Goal: Transaction & Acquisition: Purchase product/service

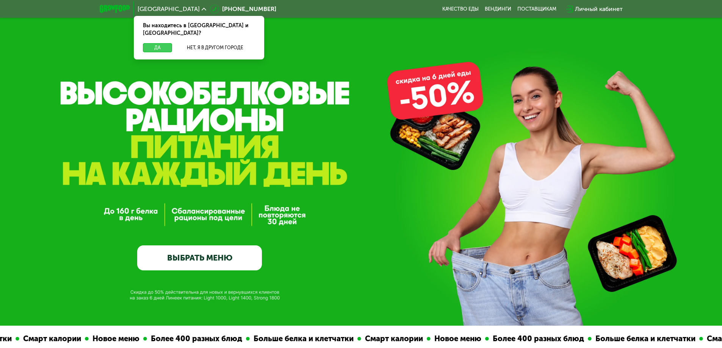
click at [164, 43] on button "Да" at bounding box center [157, 47] width 29 height 9
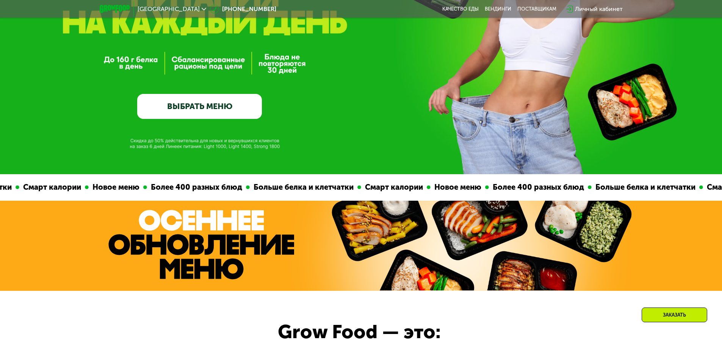
click at [219, 112] on link "ВЫБРАТЬ МЕНЮ" at bounding box center [199, 106] width 125 height 25
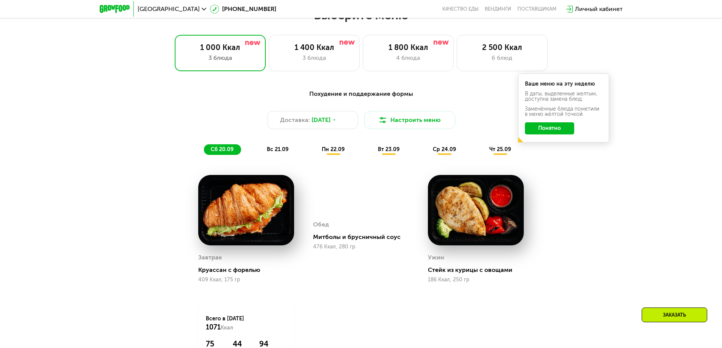
scroll to position [628, 0]
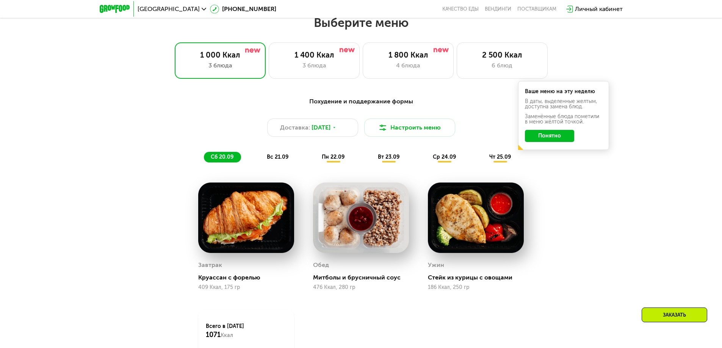
click at [552, 140] on button "Понятно" at bounding box center [549, 136] width 49 height 12
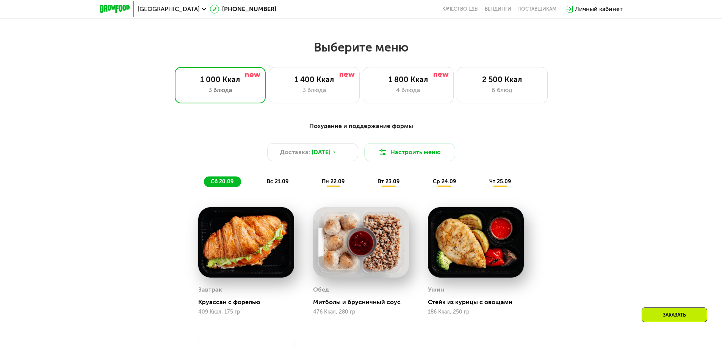
scroll to position [590, 0]
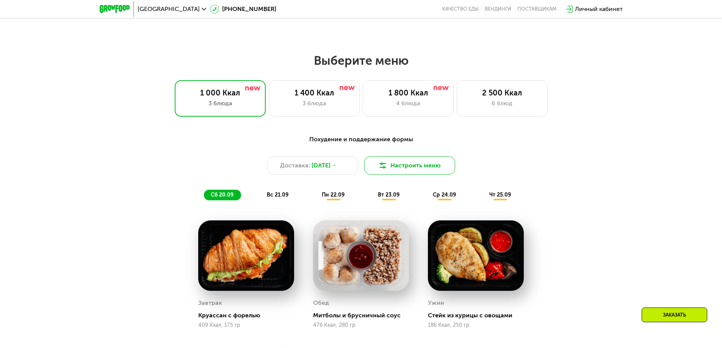
click at [407, 167] on button "Настроить меню" at bounding box center [409, 165] width 91 height 18
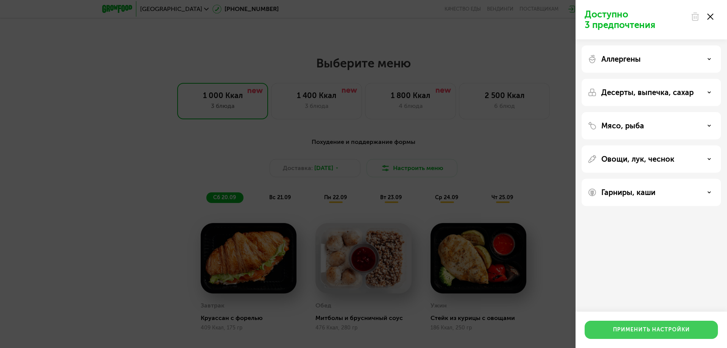
click at [638, 332] on div "Применить настройки" at bounding box center [651, 330] width 77 height 8
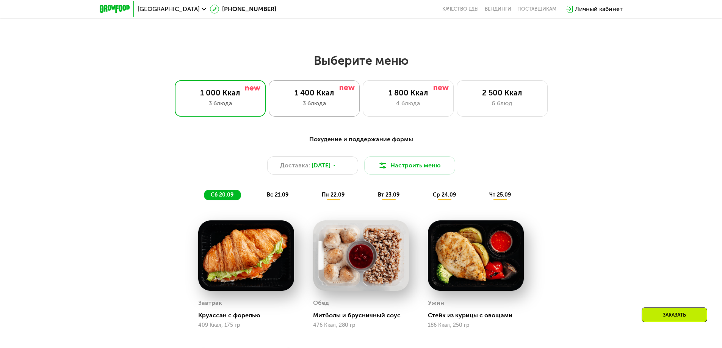
click at [310, 107] on div "3 блюда" at bounding box center [314, 103] width 75 height 9
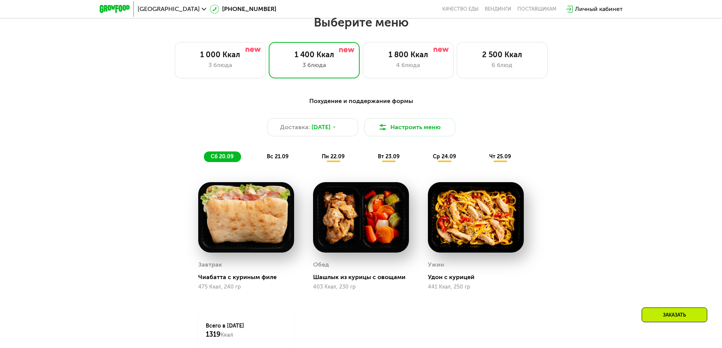
scroll to position [628, 0]
click at [384, 160] on span "вт 23.09" at bounding box center [389, 157] width 22 height 6
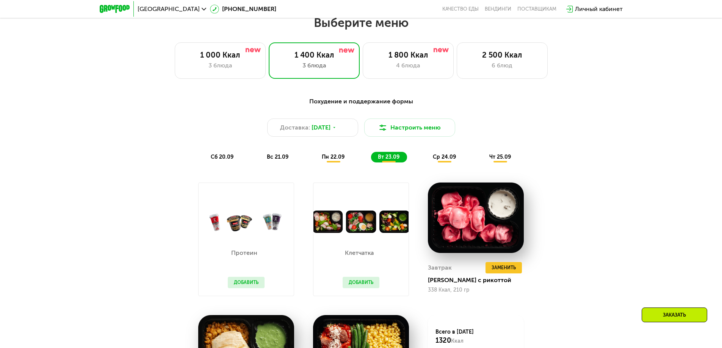
click at [341, 163] on div "пн 22.09" at bounding box center [333, 157] width 37 height 11
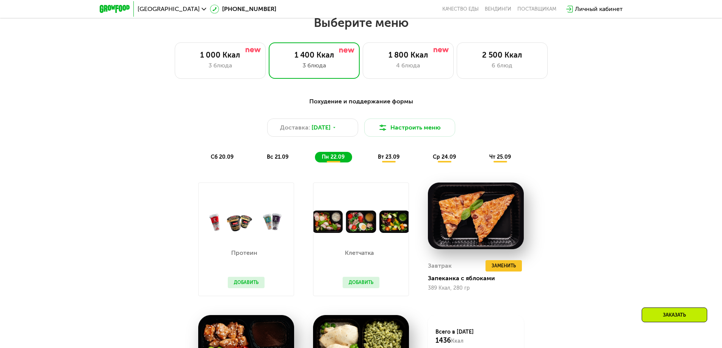
click at [275, 159] on span "вс 21.09" at bounding box center [278, 157] width 22 height 6
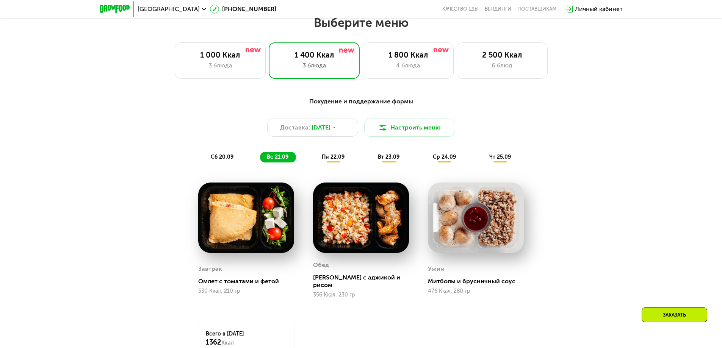
click at [336, 160] on span "пн 22.09" at bounding box center [333, 157] width 23 height 6
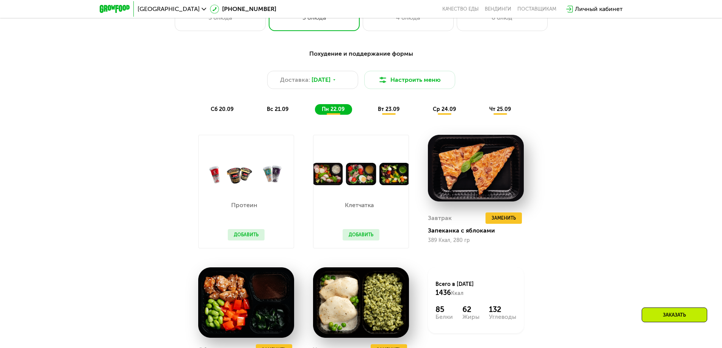
scroll to position [666, 0]
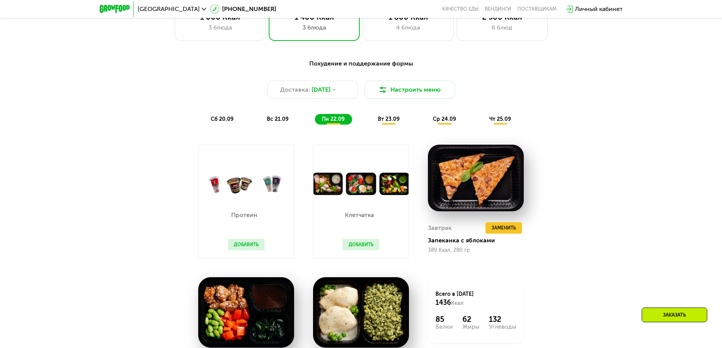
click at [364, 244] on button "Добавить" at bounding box center [360, 244] width 37 height 11
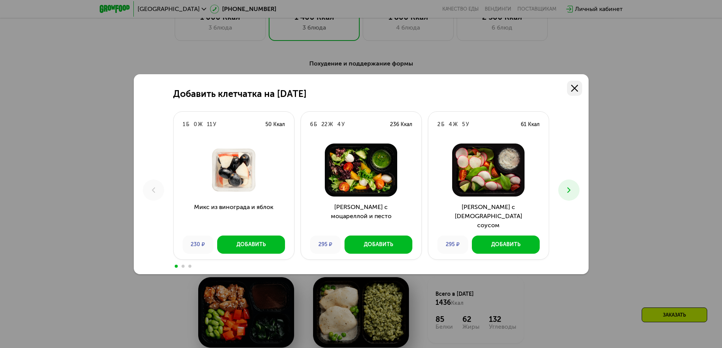
click at [572, 89] on icon at bounding box center [574, 88] width 7 height 7
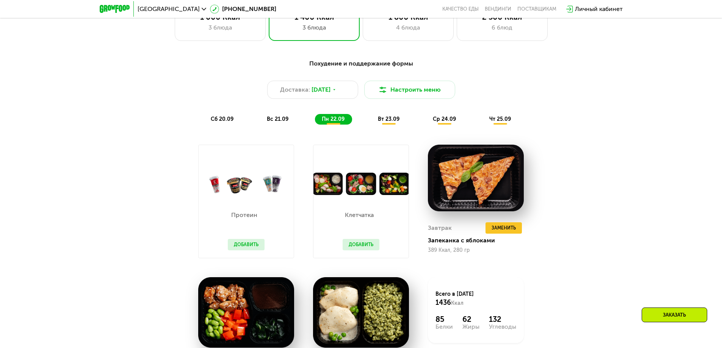
click at [386, 125] on div "вт 23.09" at bounding box center [389, 119] width 36 height 11
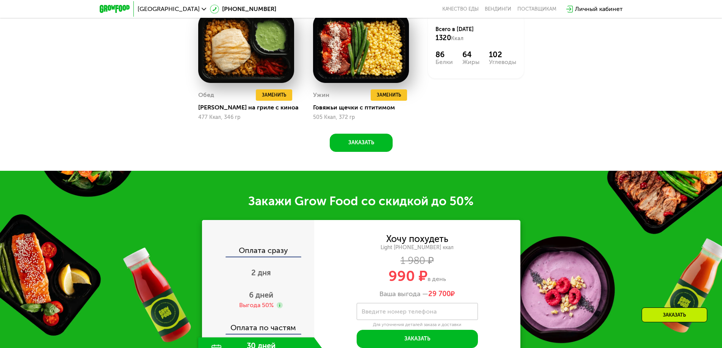
scroll to position [1007, 0]
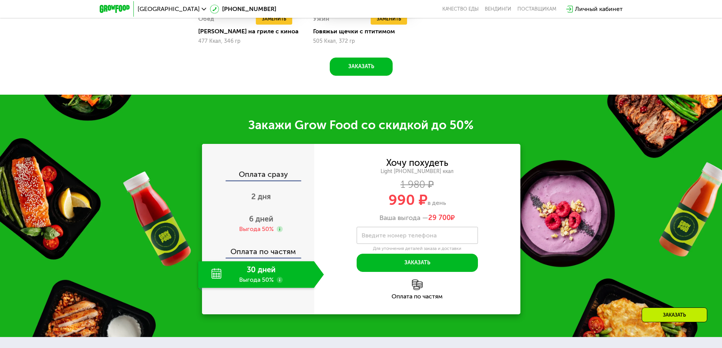
click at [286, 277] on div "30 дней Выгода 50%" at bounding box center [256, 274] width 116 height 27
click at [406, 261] on button "Заказать" at bounding box center [416, 263] width 121 height 18
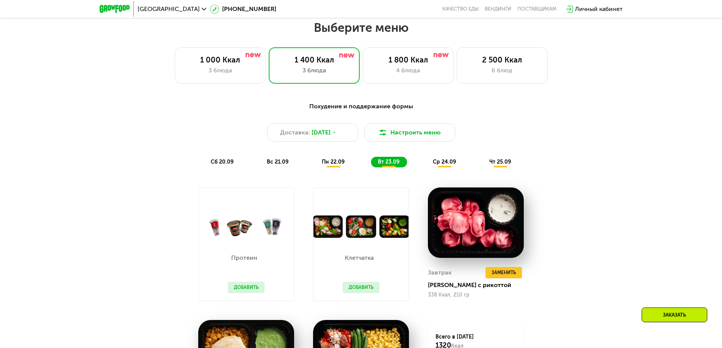
scroll to position [590, 0]
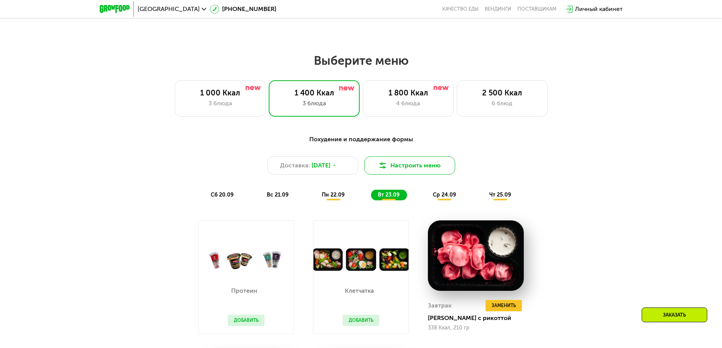
click at [389, 172] on button "Настроить меню" at bounding box center [409, 165] width 91 height 18
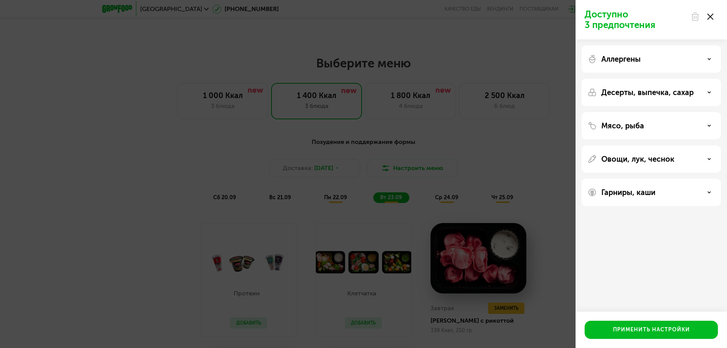
click at [648, 129] on div "Мясо, рыба" at bounding box center [651, 125] width 127 height 9
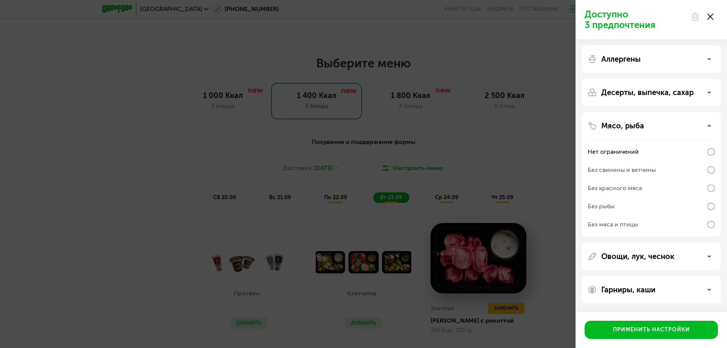
click at [511, 161] on div "Доступно 3 предпочтения Аллергены Десерты, выпечка, сахар Мясо, рыба Нет ограни…" at bounding box center [363, 174] width 727 height 348
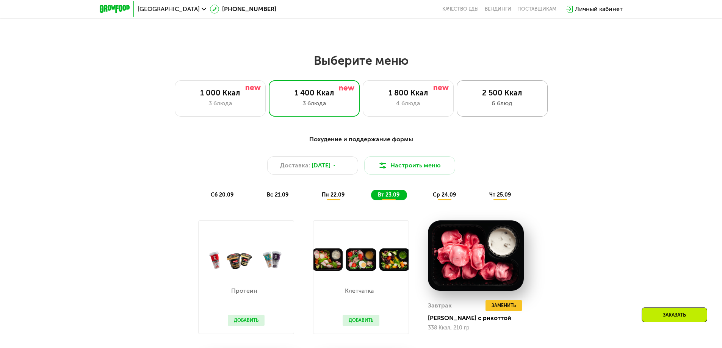
click at [496, 97] on div "2 500 Ккал" at bounding box center [501, 92] width 75 height 9
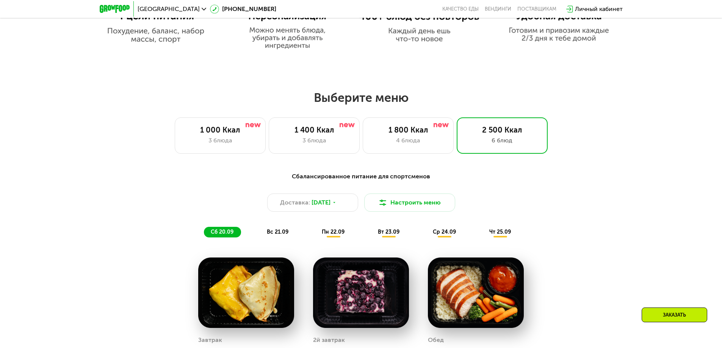
scroll to position [552, 0]
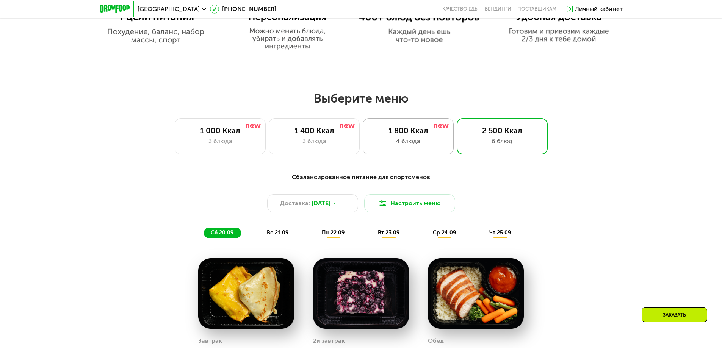
click at [420, 143] on div "4 блюда" at bounding box center [407, 141] width 75 height 9
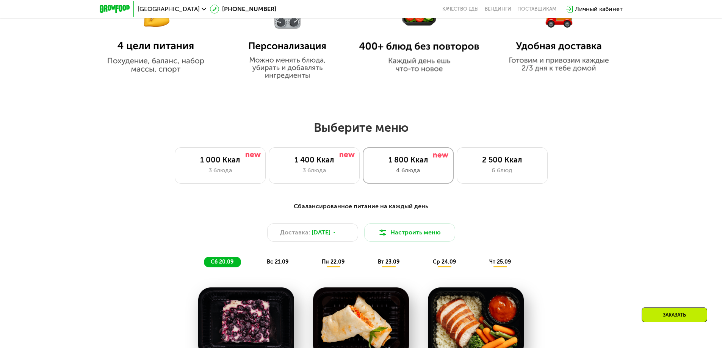
scroll to position [514, 0]
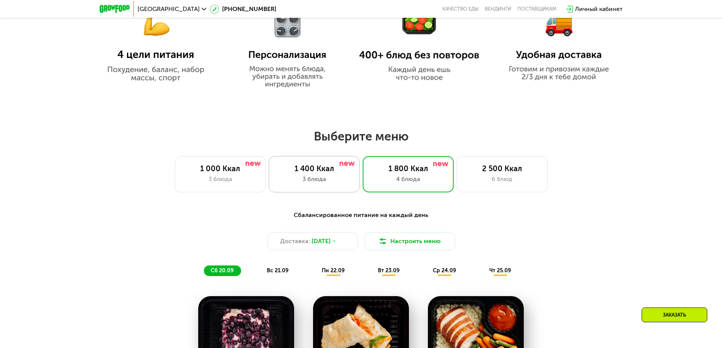
click at [325, 181] on div "3 блюда" at bounding box center [314, 179] width 75 height 9
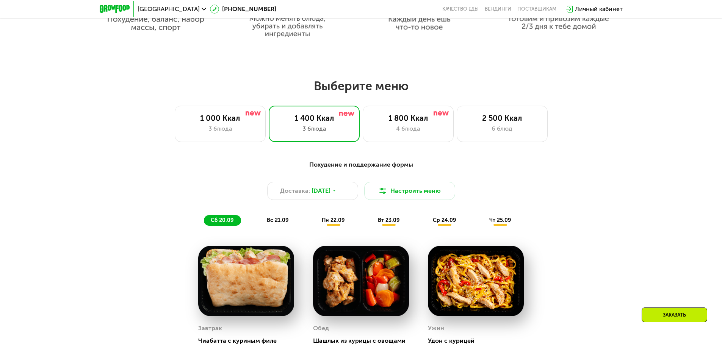
scroll to position [552, 0]
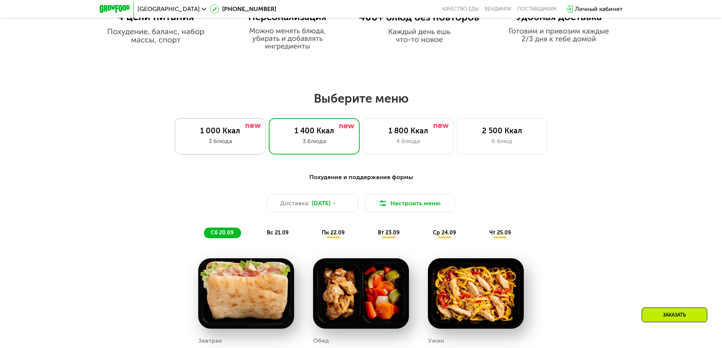
click at [227, 146] on div "3 блюда" at bounding box center [220, 141] width 75 height 9
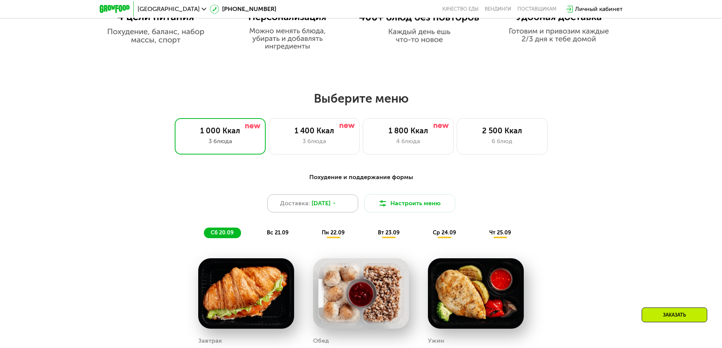
click at [342, 208] on div "Доставка: [DATE]" at bounding box center [312, 203] width 91 height 18
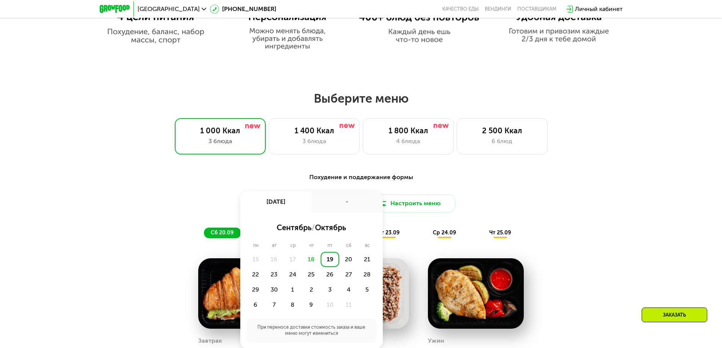
click at [342, 208] on div "-" at bounding box center [346, 201] width 71 height 21
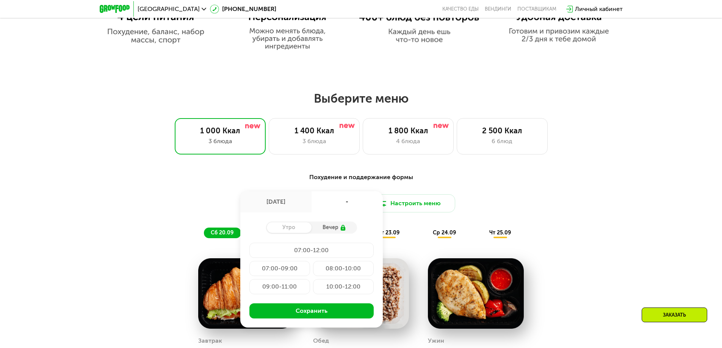
click at [342, 208] on div "-" at bounding box center [346, 201] width 71 height 21
click at [633, 181] on div "Похудение и поддержание формы Доставка: [DATE] сен, пт - Утро Вечер 07:00-12:00…" at bounding box center [361, 331] width 722 height 339
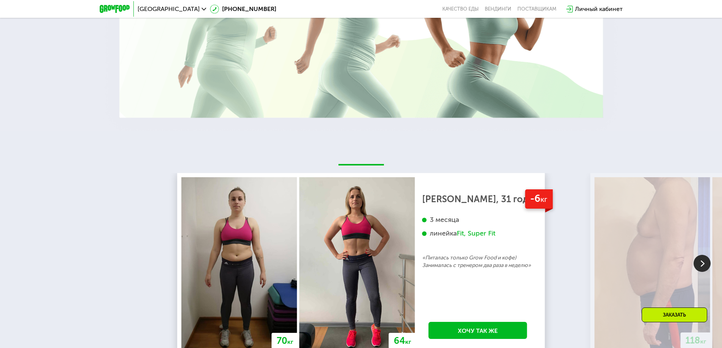
scroll to position [1613, 0]
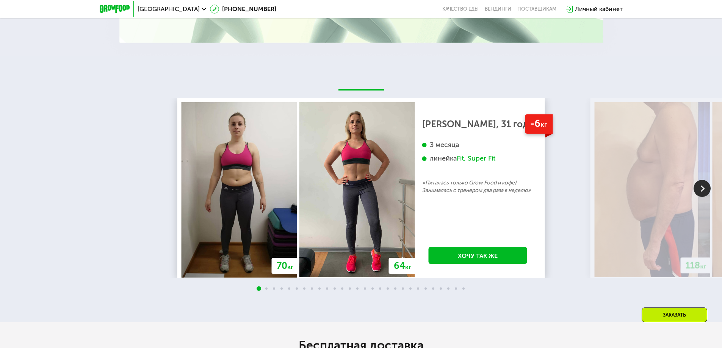
click at [701, 188] on img at bounding box center [701, 188] width 17 height 17
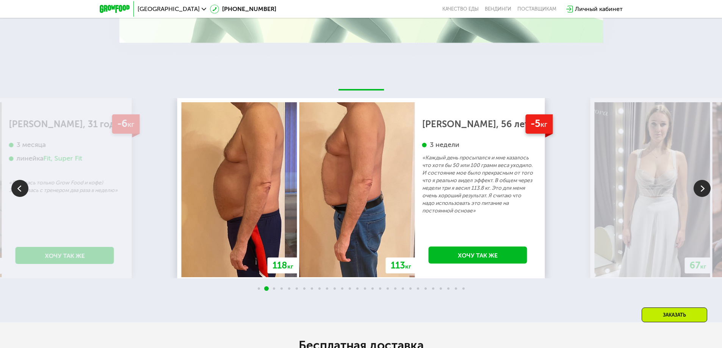
click at [701, 188] on img at bounding box center [701, 188] width 17 height 17
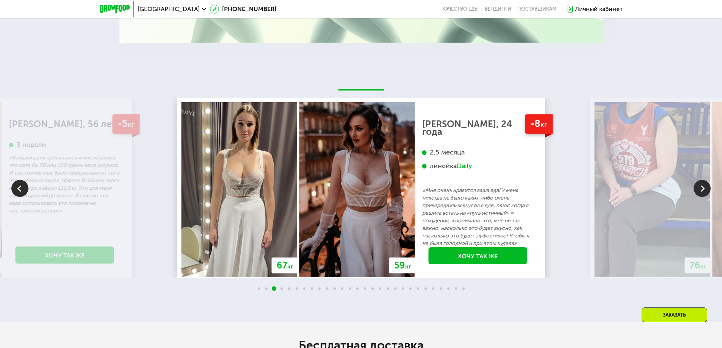
click at [701, 188] on img at bounding box center [701, 188] width 17 height 17
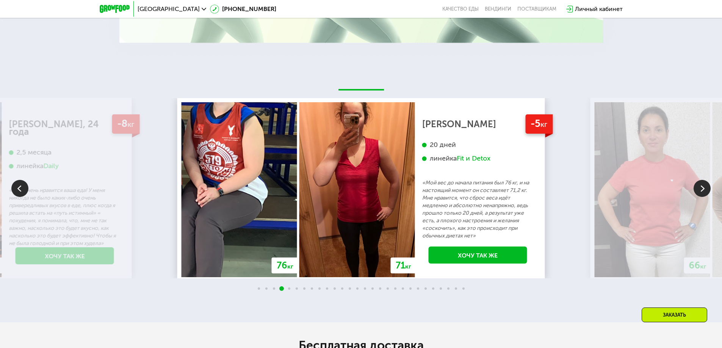
click at [701, 188] on img at bounding box center [701, 188] width 17 height 17
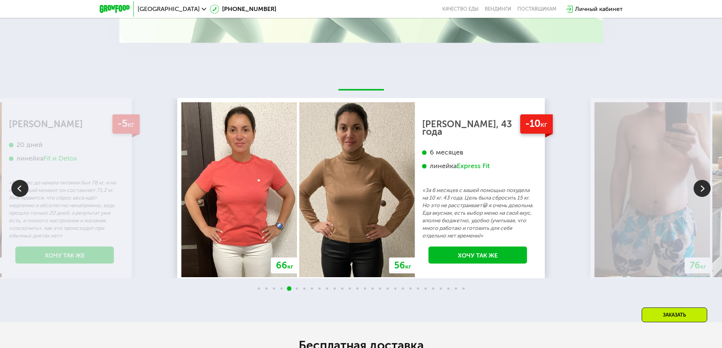
click at [701, 188] on img at bounding box center [701, 188] width 17 height 17
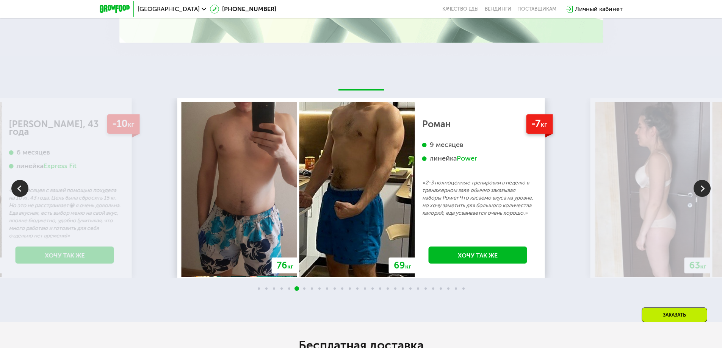
click at [701, 188] on img at bounding box center [701, 188] width 17 height 17
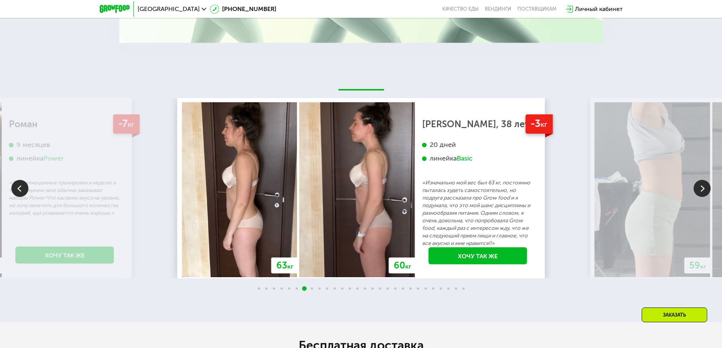
click at [701, 188] on img at bounding box center [701, 188] width 17 height 17
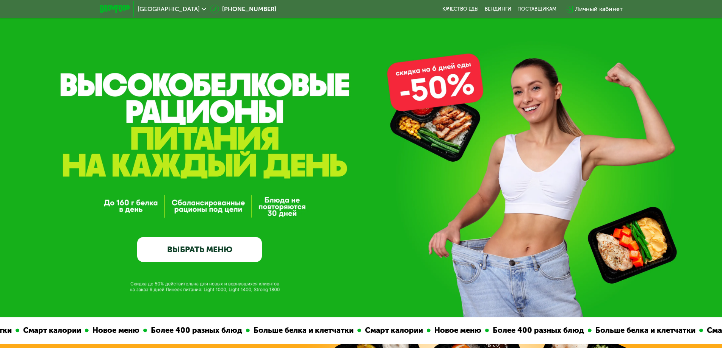
scroll to position [0, 0]
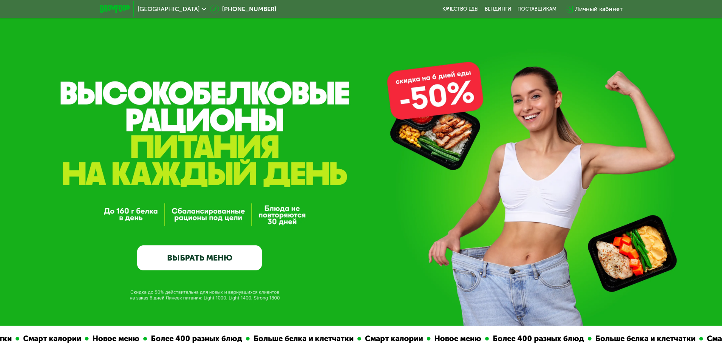
click at [240, 263] on link "ВЫБРАТЬ МЕНЮ" at bounding box center [199, 257] width 125 height 25
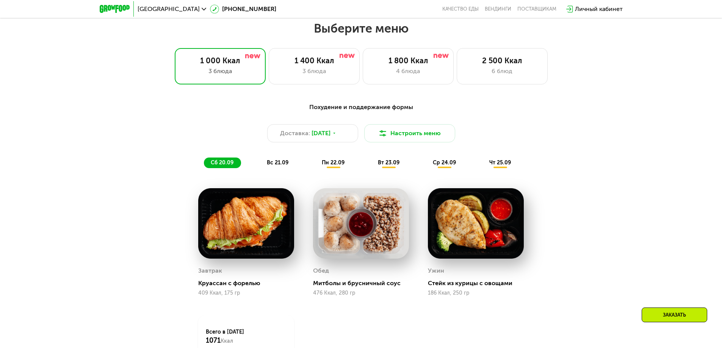
scroll to position [628, 0]
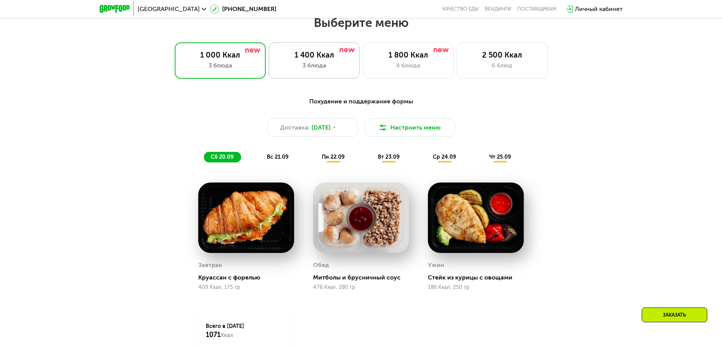
click at [335, 70] on div "3 блюда" at bounding box center [314, 65] width 75 height 9
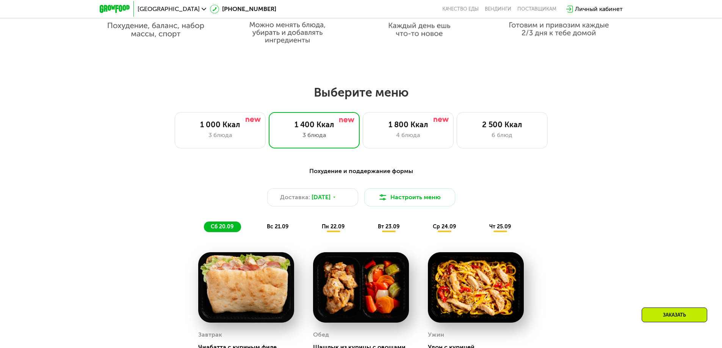
scroll to position [552, 0]
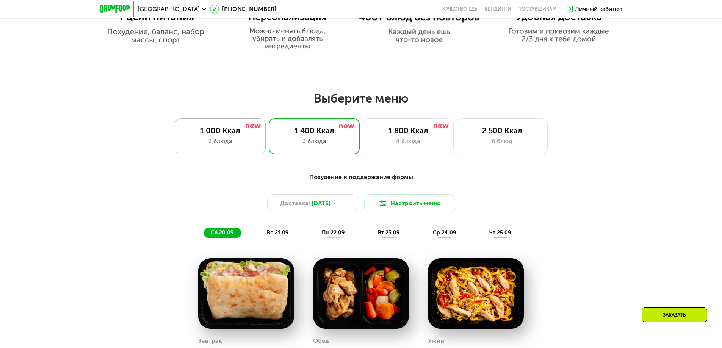
click at [222, 141] on div "3 блюда" at bounding box center [220, 141] width 75 height 9
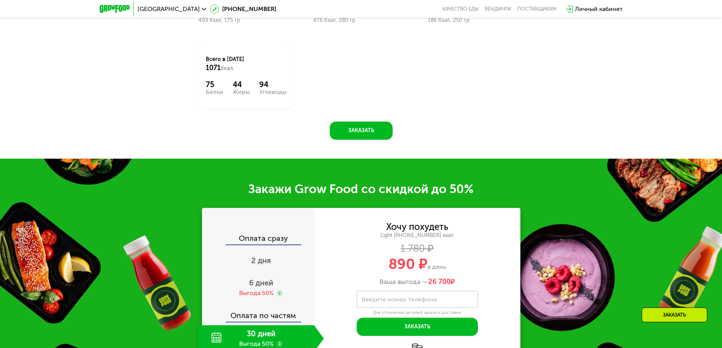
scroll to position [969, 0]
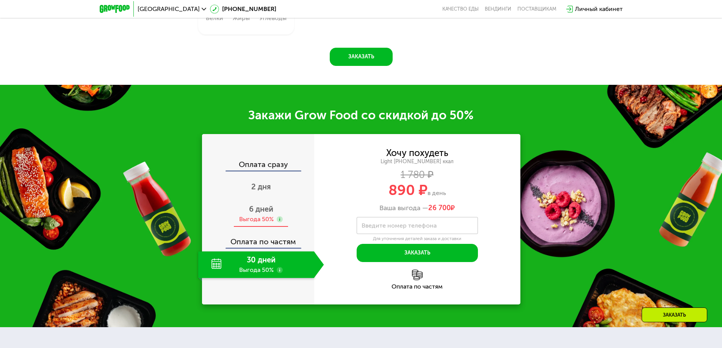
click at [261, 222] on div "Выгода 50%" at bounding box center [256, 219] width 34 height 8
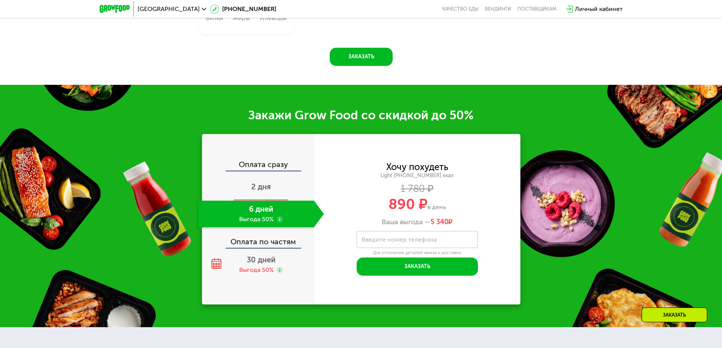
click at [261, 189] on span "2 дня" at bounding box center [261, 186] width 20 height 9
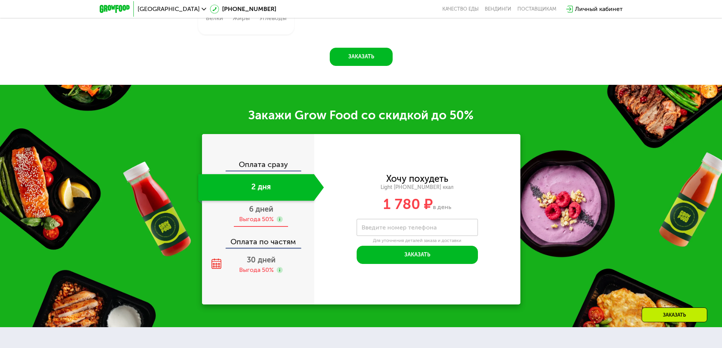
click at [265, 223] on div "Выгода 50%" at bounding box center [256, 219] width 34 height 8
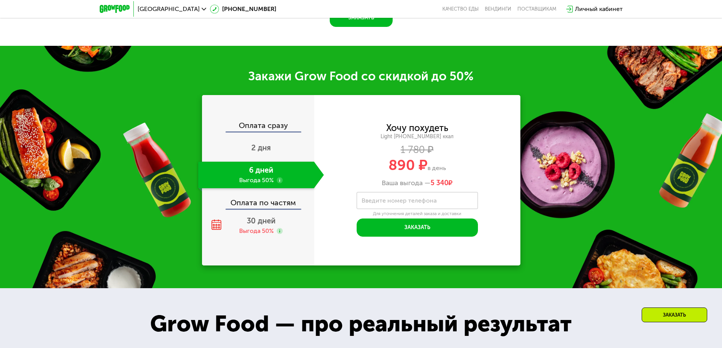
scroll to position [1045, 0]
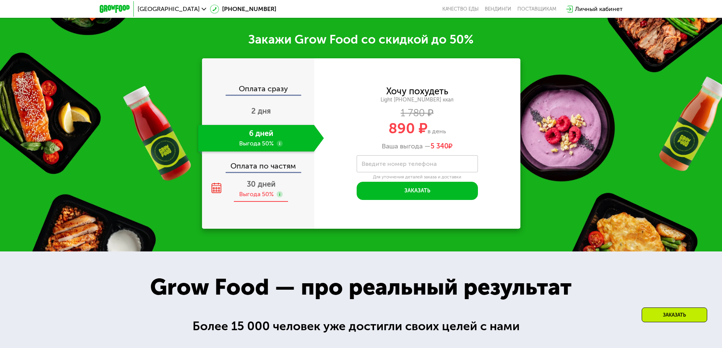
click at [255, 192] on div "30 дней Выгода 50%" at bounding box center [261, 189] width 126 height 27
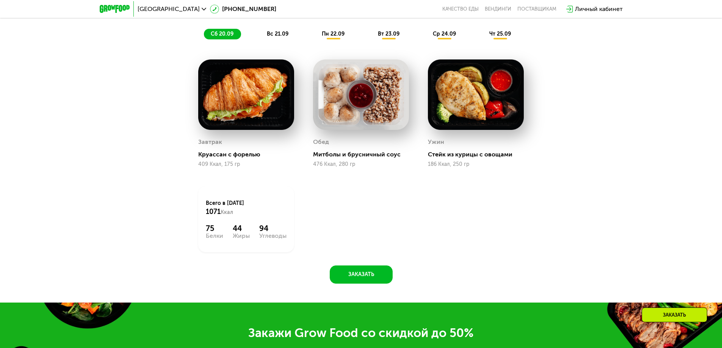
scroll to position [742, 0]
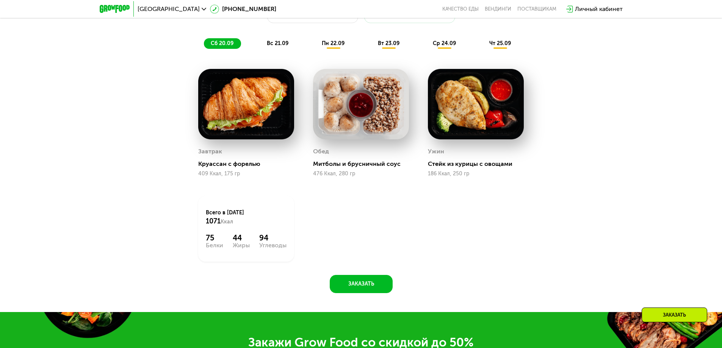
click at [334, 44] on span "пн 22.09" at bounding box center [333, 43] width 23 height 6
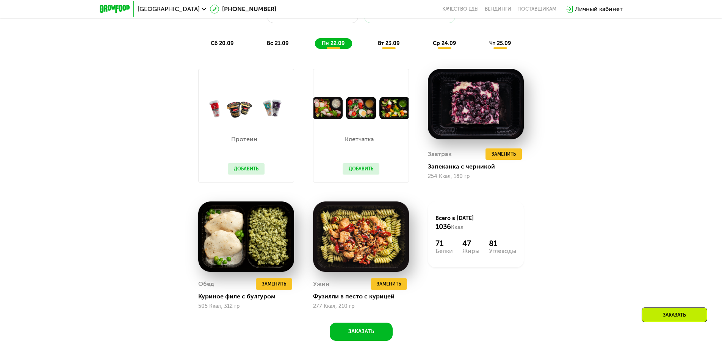
click at [283, 42] on span "вс 21.09" at bounding box center [278, 43] width 22 height 6
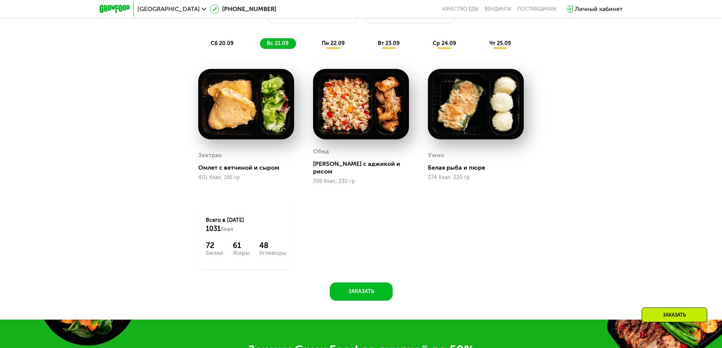
click at [342, 47] on span "пн 22.09" at bounding box center [333, 43] width 23 height 6
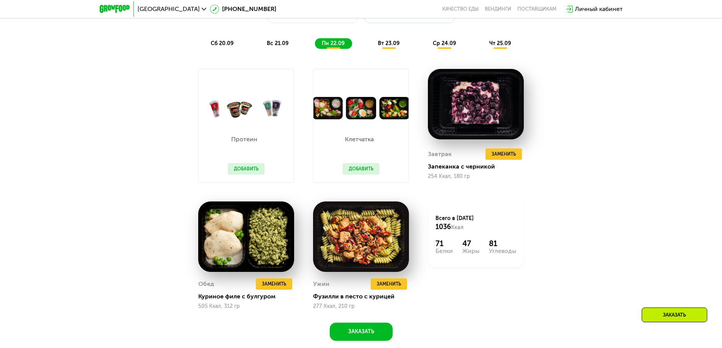
click at [386, 46] on span "вт 23.09" at bounding box center [389, 43] width 22 height 6
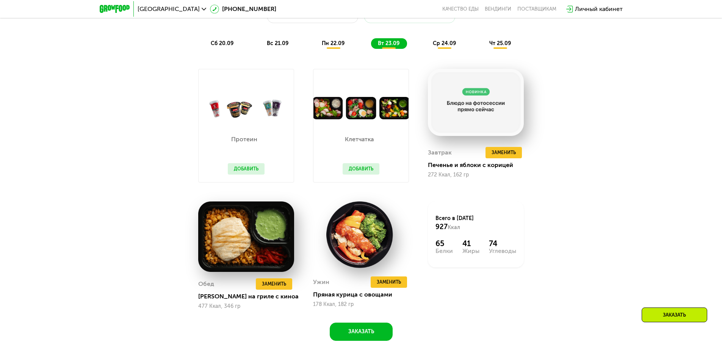
click at [439, 47] on span "ср 24.09" at bounding box center [444, 43] width 23 height 6
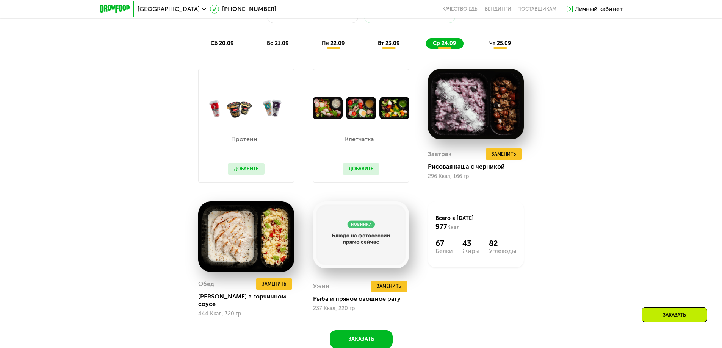
click at [509, 49] on div "чт 25.09" at bounding box center [500, 43] width 36 height 11
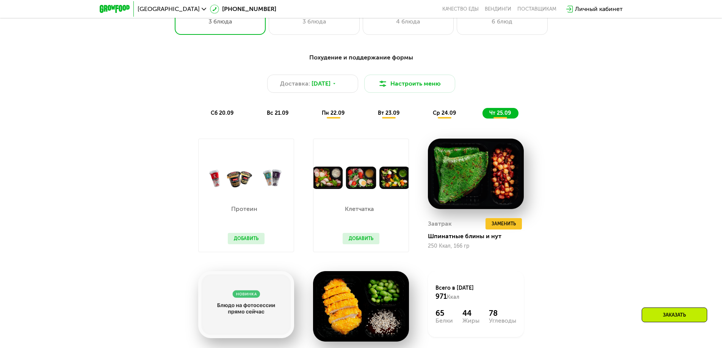
scroll to position [628, 0]
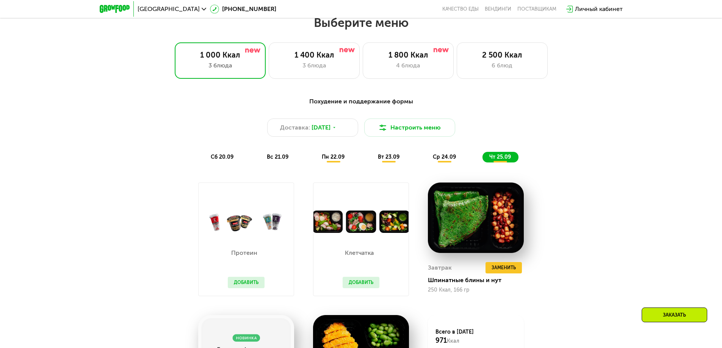
click at [447, 160] on span "ср 24.09" at bounding box center [444, 157] width 23 height 6
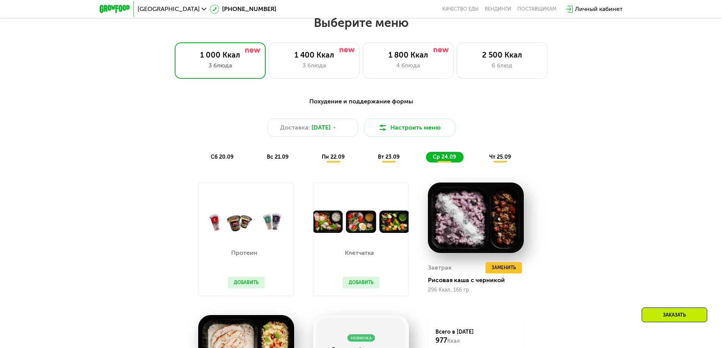
click at [398, 163] on div "вт 23.09" at bounding box center [389, 157] width 36 height 11
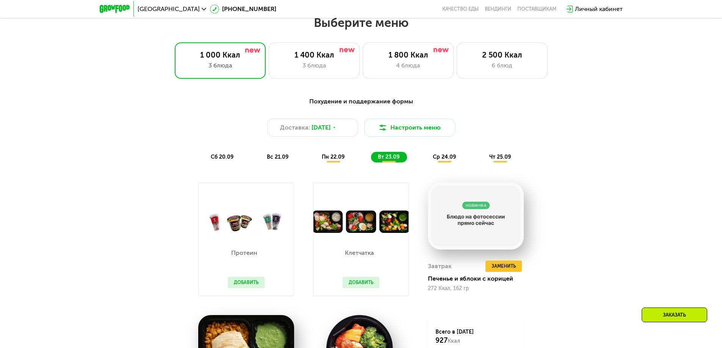
click at [328, 163] on div "пн 22.09" at bounding box center [333, 157] width 37 height 11
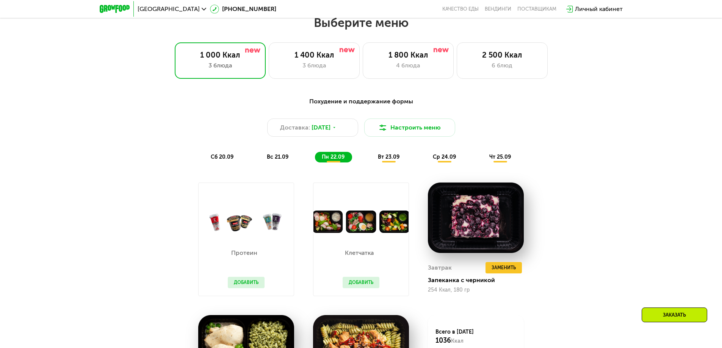
click at [257, 163] on div "сб 20.09 вс 21.09 пн 22.09 вт 23.09 ср 24.09 чт 25.09" at bounding box center [361, 157] width 314 height 11
click at [274, 163] on div "вс 21.09" at bounding box center [278, 157] width 36 height 11
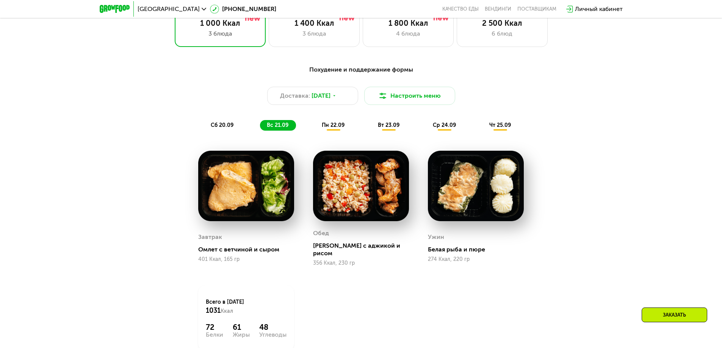
scroll to position [704, 0]
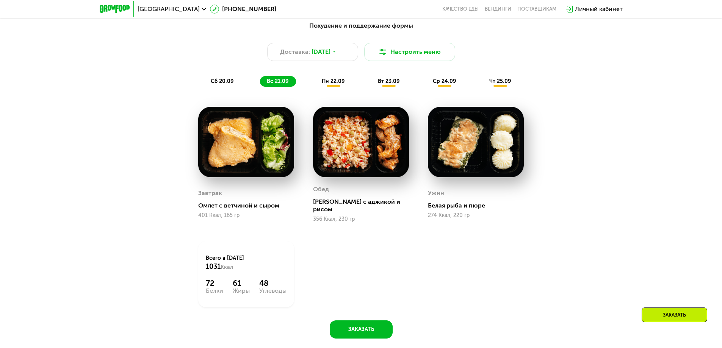
click at [222, 84] on span "сб 20.09" at bounding box center [222, 81] width 23 height 6
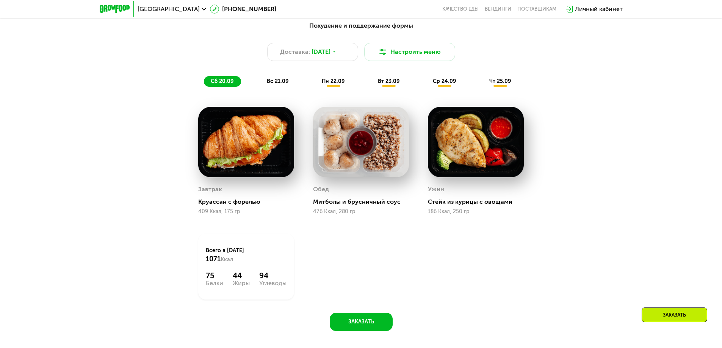
click at [276, 81] on span "вс 21.09" at bounding box center [278, 81] width 22 height 6
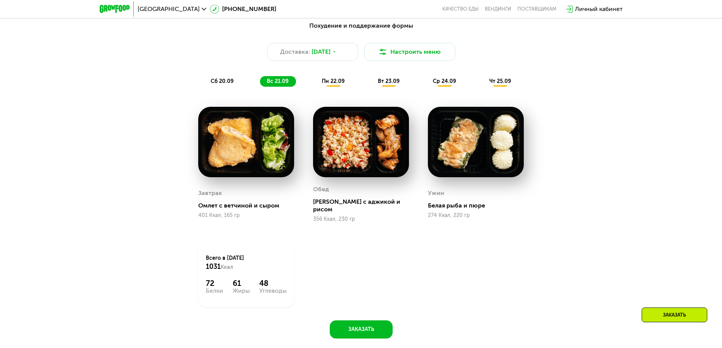
click at [340, 81] on span "пн 22.09" at bounding box center [333, 81] width 23 height 6
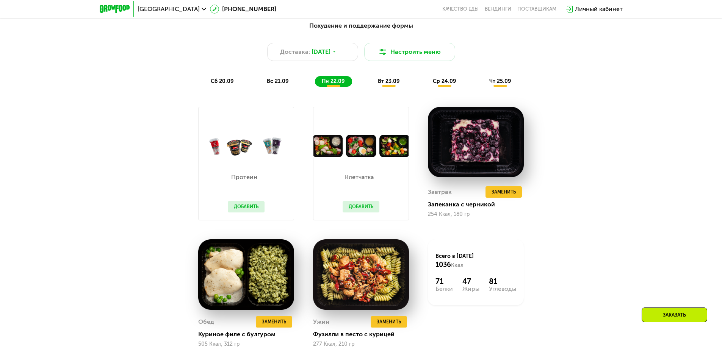
click at [331, 149] on img at bounding box center [360, 146] width 95 height 22
click at [248, 212] on button "Добавить" at bounding box center [246, 206] width 37 height 11
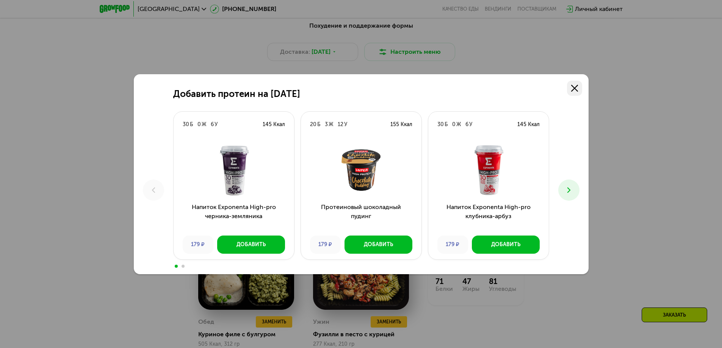
click at [578, 88] on link at bounding box center [574, 88] width 15 height 15
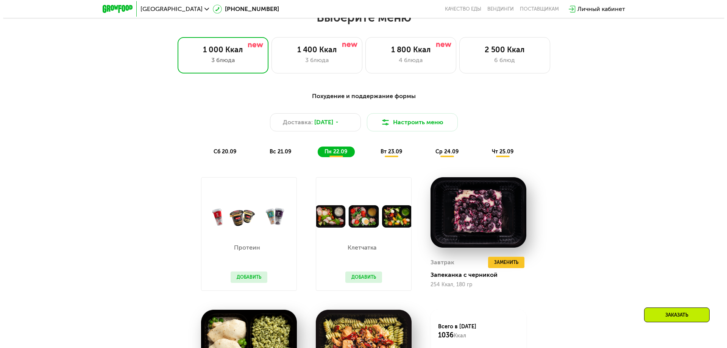
scroll to position [628, 0]
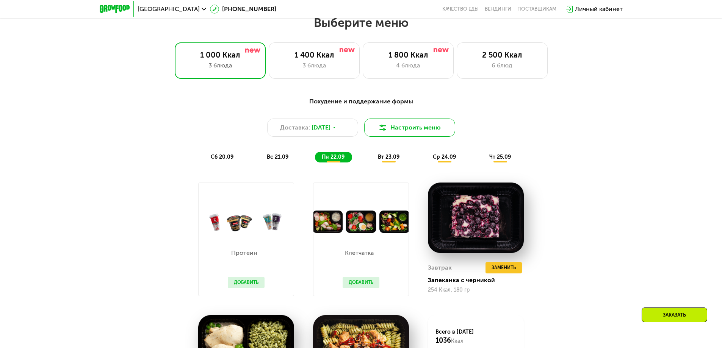
click at [411, 134] on button "Настроить меню" at bounding box center [409, 128] width 91 height 18
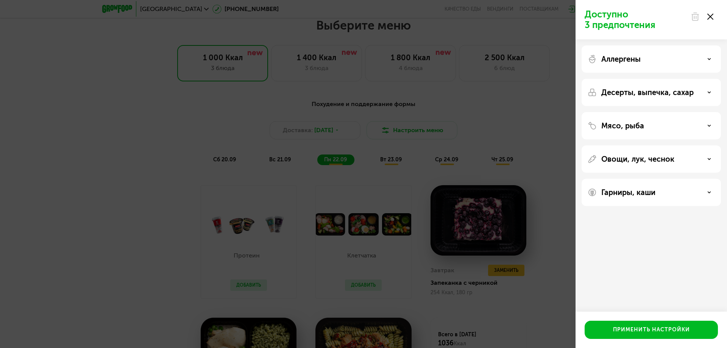
click at [682, 56] on div "Аллергены" at bounding box center [651, 59] width 127 height 9
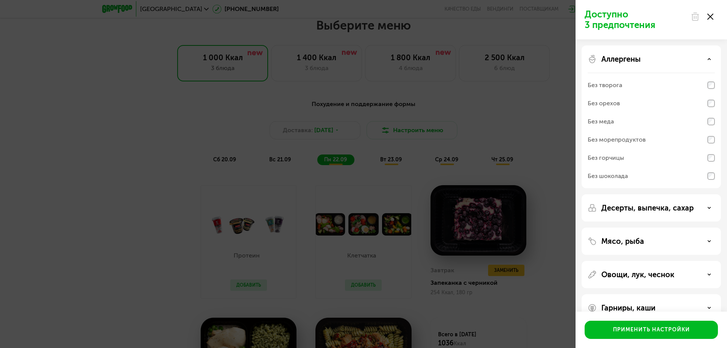
click at [682, 56] on div "Аллергены" at bounding box center [651, 59] width 127 height 9
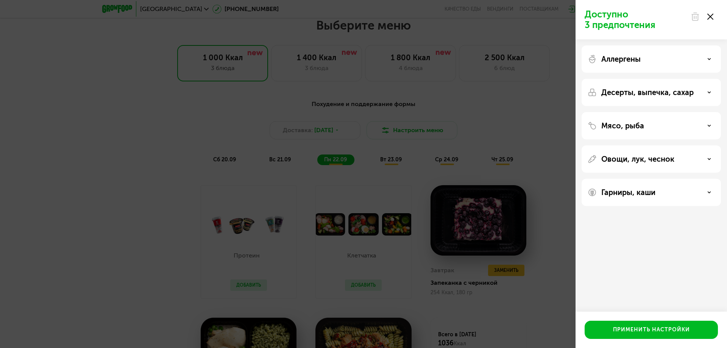
click at [644, 159] on p "Овощи, лук, чеснок" at bounding box center [638, 159] width 73 height 9
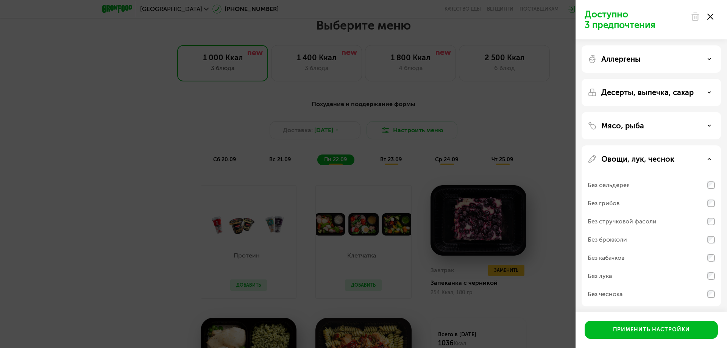
click at [641, 156] on p "Овощи, лук, чеснок" at bounding box center [638, 159] width 73 height 9
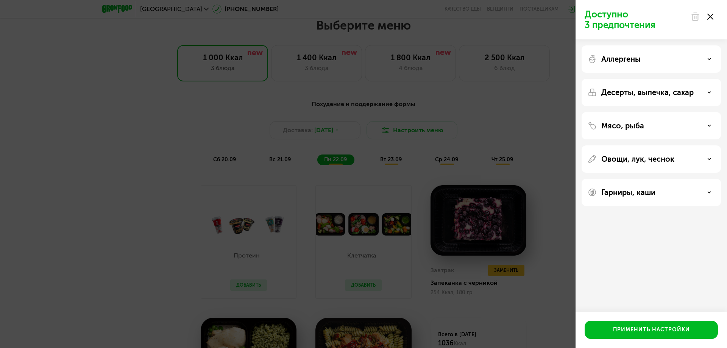
click at [643, 192] on p "Гарниры, каши" at bounding box center [629, 192] width 54 height 9
